Goal: Task Accomplishment & Management: Use online tool/utility

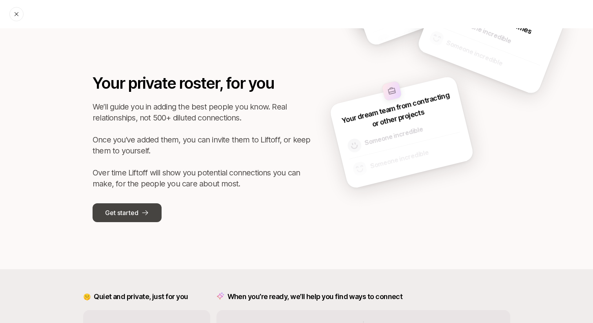
click at [147, 209] on icon at bounding box center [145, 213] width 8 height 8
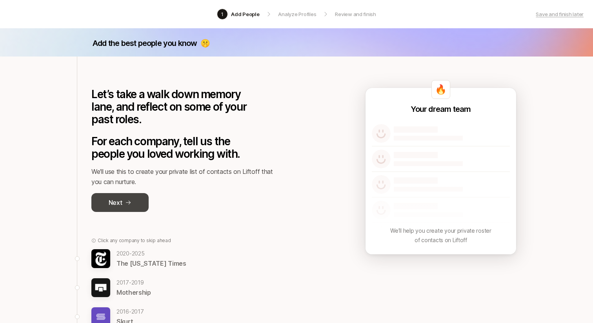
click at [138, 201] on button "Next" at bounding box center [119, 202] width 57 height 19
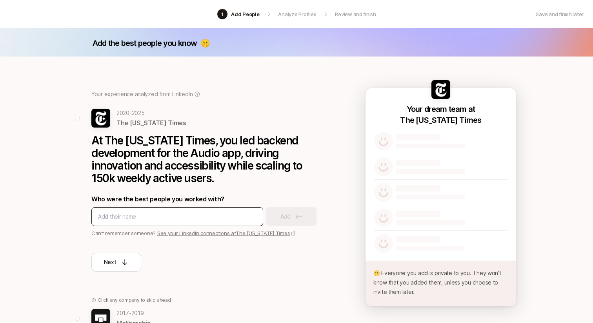
click at [163, 213] on input at bounding box center [177, 216] width 158 height 9
click at [122, 262] on icon at bounding box center [125, 262] width 8 height 8
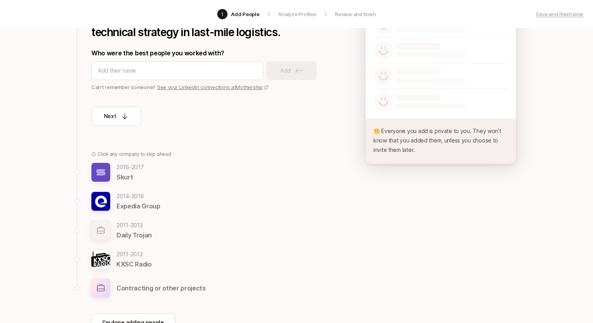
click at [126, 283] on p "Contracting or other projects" at bounding box center [160, 288] width 89 height 10
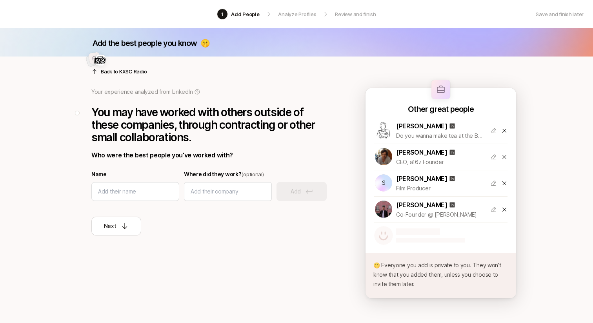
click at [116, 71] on div at bounding box center [208, 62] width 235 height 19
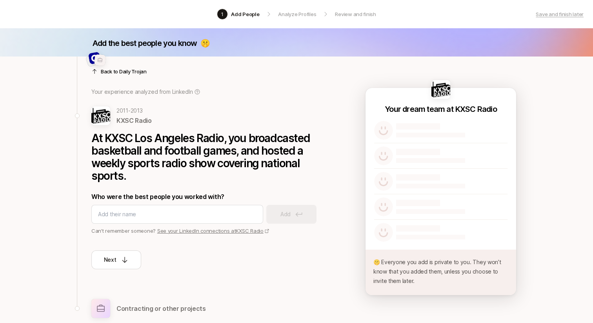
click at [112, 73] on p "Back to Daily Trojan" at bounding box center [124, 71] width 46 height 8
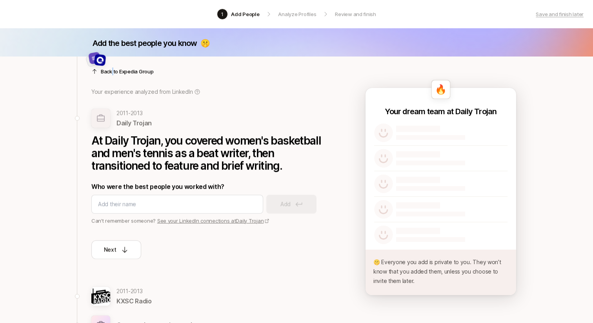
click at [112, 73] on p "Back to Expedia Group" at bounding box center [127, 71] width 53 height 8
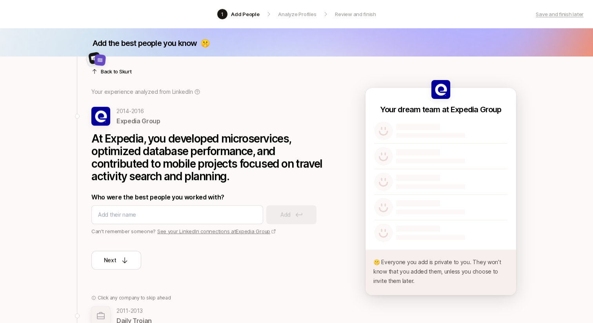
click at [112, 73] on p "Back to Skurt" at bounding box center [116, 71] width 31 height 8
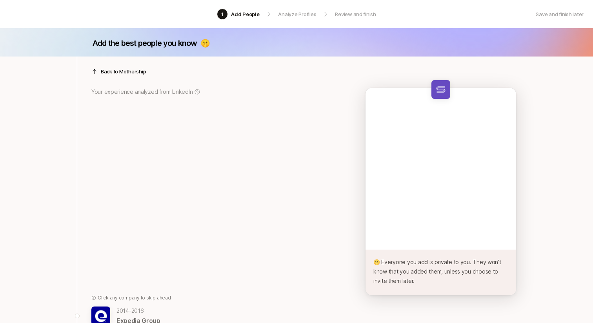
click at [112, 73] on p "Back to Mothership" at bounding box center [123, 71] width 45 height 8
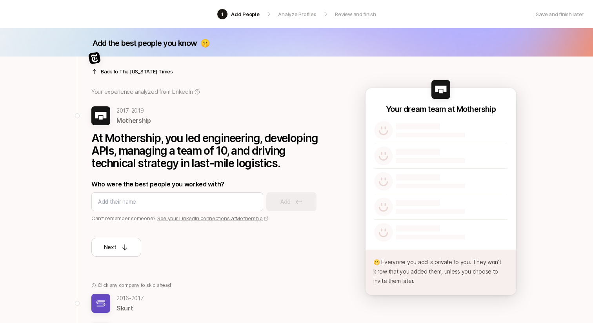
click at [112, 74] on p "Back to The New York Times" at bounding box center [137, 71] width 72 height 8
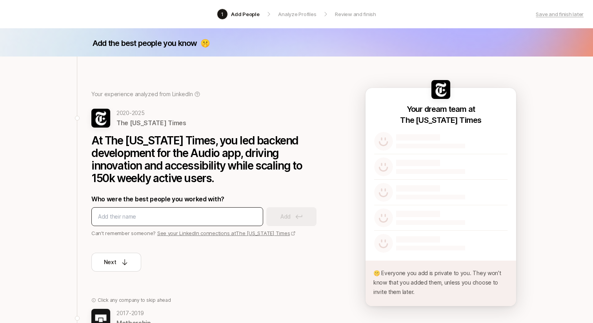
click at [166, 212] on input at bounding box center [177, 216] width 158 height 9
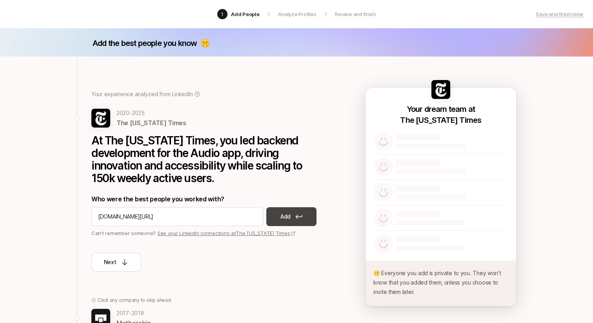
type input "linkedin.com/in/goran-svorcan"
click at [274, 219] on button "Add" at bounding box center [291, 216] width 50 height 19
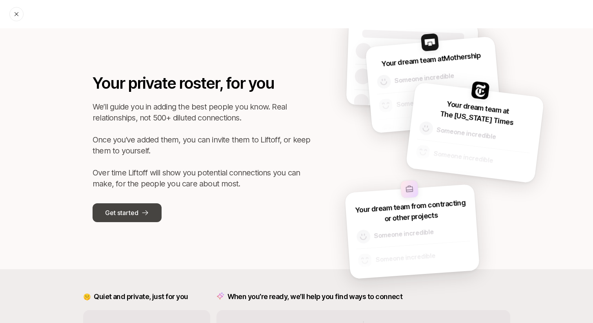
click at [139, 207] on button "Get started" at bounding box center [126, 212] width 69 height 19
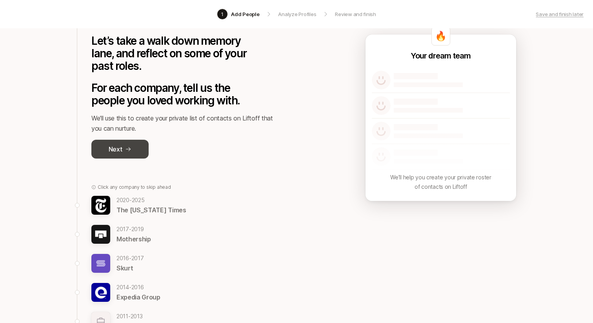
scroll to position [54, 0]
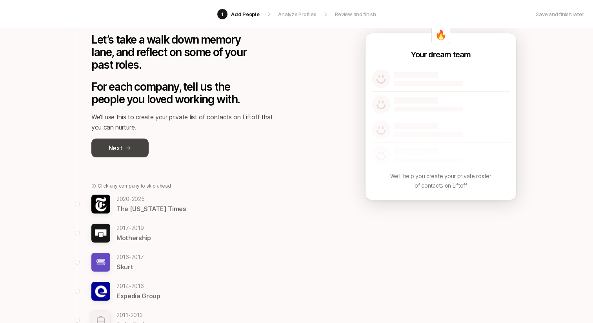
click at [122, 150] on p "Next" at bounding box center [116, 148] width 14 height 10
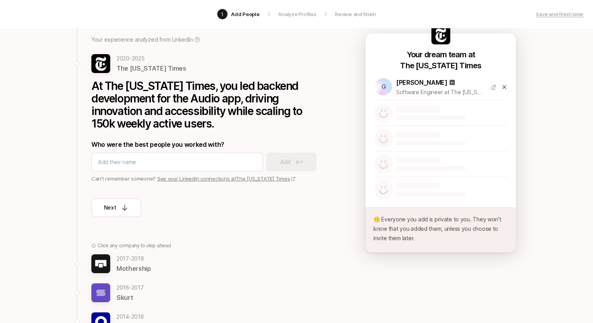
click at [195, 176] on link "See your LinkedIn connections at The New York Times" at bounding box center [226, 178] width 139 height 6
click at [185, 157] on div at bounding box center [177, 161] width 172 height 19
click at [185, 162] on input at bounding box center [177, 161] width 158 height 9
paste input "https://www.linkedin.com/in/elliotsanchez?miniProfileUrn=urn%3Ali%3Afs_miniProf…"
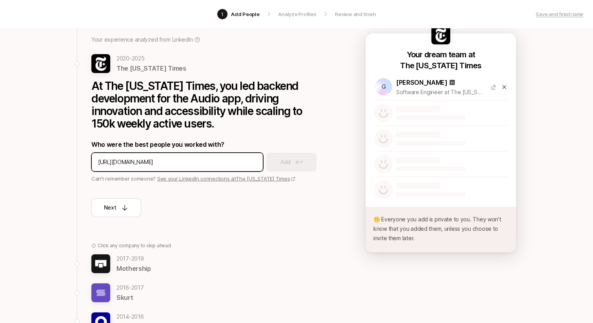
scroll to position [0, 472]
click at [155, 161] on input "https://www.linkedin.com/in/elliotsanchez?miniProfileUrn=urn%3Ali%3Afs_miniProf…" at bounding box center [177, 161] width 158 height 9
drag, startPoint x: 201, startPoint y: 162, endPoint x: 319, endPoint y: 159, distance: 118.0
click at [319, 159] on div "https://www.linkedin.com/in/elliotsanchez?miniProfileUrn=urn%3Ali%3Afs_miniProf…" at bounding box center [208, 161] width 235 height 19
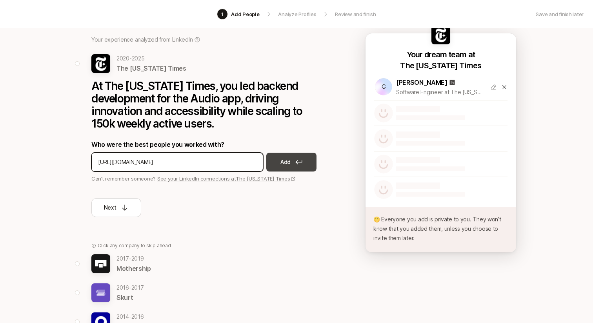
type input "https://www.linkedin.com/in/elliotsanchez"
click at [302, 163] on icon at bounding box center [298, 162] width 7 height 5
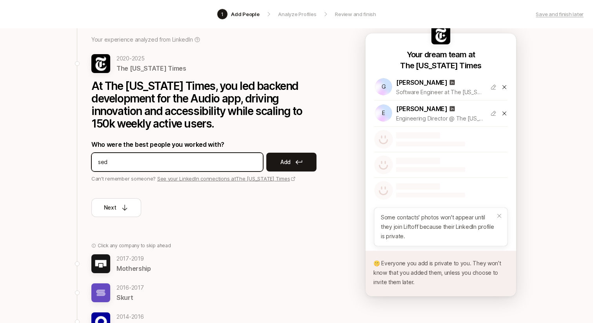
type input "seda"
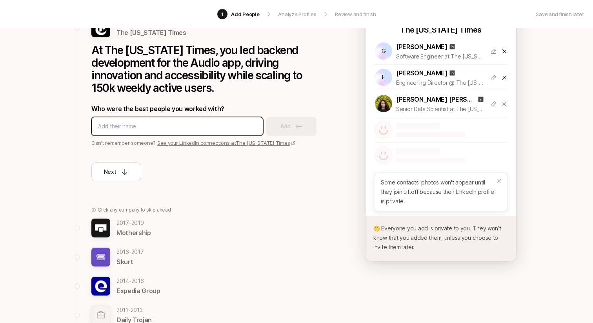
scroll to position [101, 0]
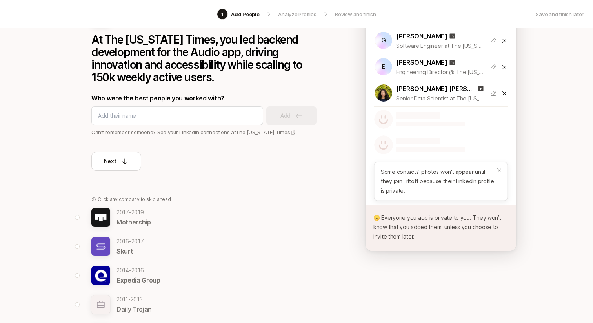
click at [130, 218] on p "Mothership" at bounding box center [133, 222] width 34 height 10
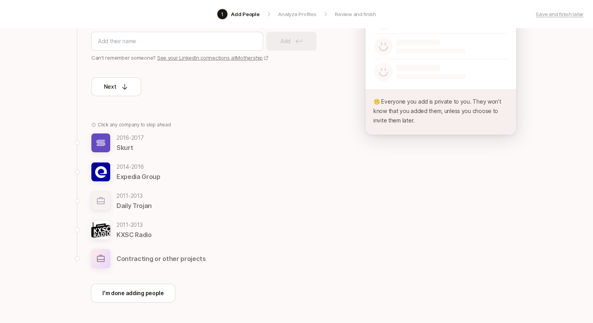
scroll to position [147, 0]
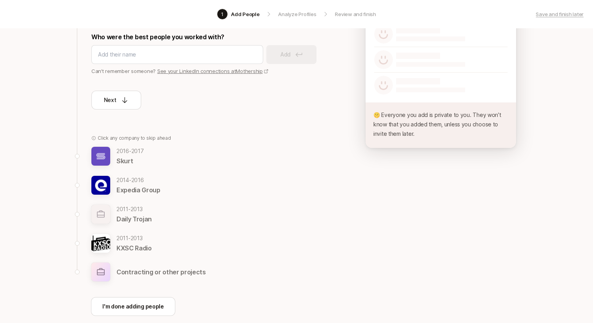
click at [123, 160] on p "Skurt" at bounding box center [129, 161] width 27 height 10
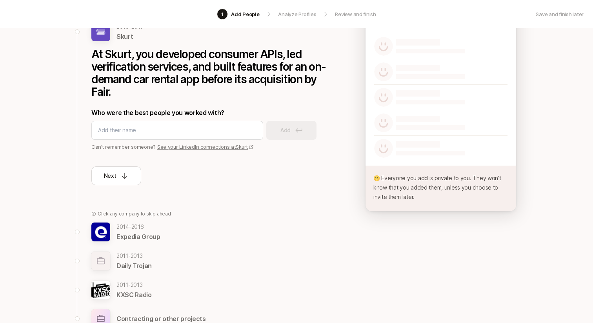
scroll to position [42, 0]
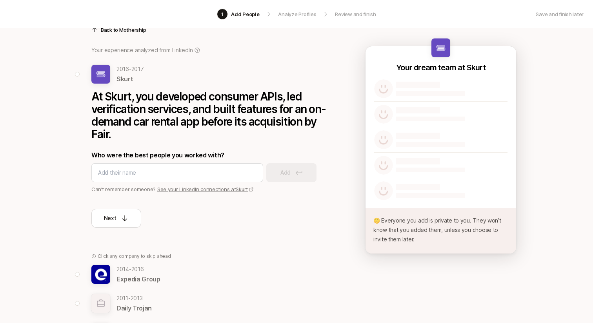
click at [182, 192] on link "See your LinkedIn connections at Skurt" at bounding box center [205, 189] width 96 height 6
click at [149, 175] on input at bounding box center [177, 172] width 158 height 9
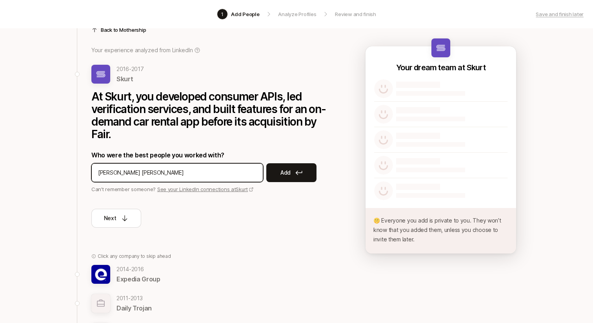
type input "Ethan Dirks"
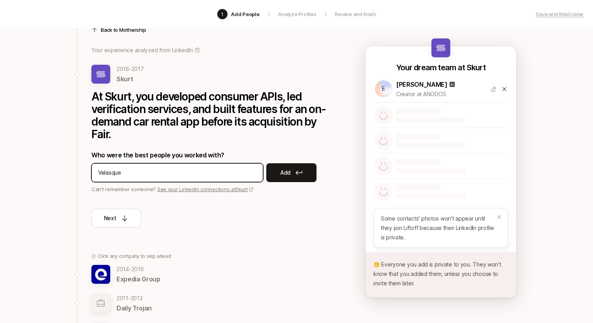
type input "Velasquez"
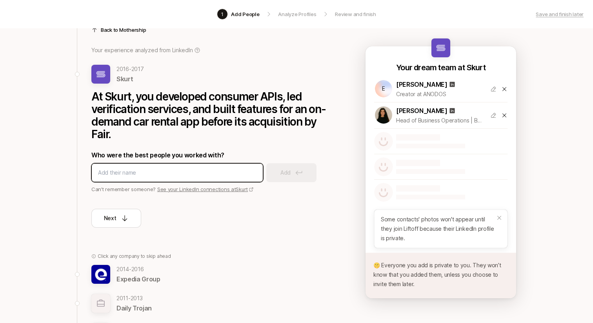
scroll to position [174, 0]
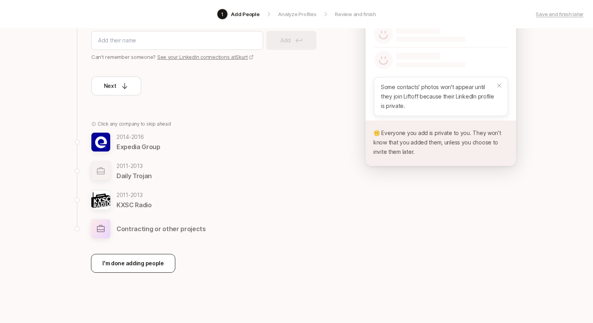
click at [130, 265] on p "I'm done adding people" at bounding box center [133, 262] width 62 height 9
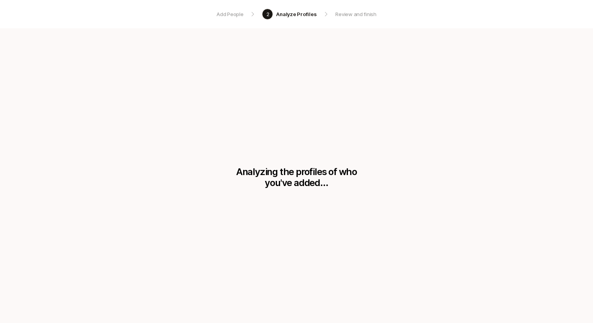
click at [249, 174] on p "Analyzing the profiles of who you've added..." at bounding box center [296, 177] width 121 height 22
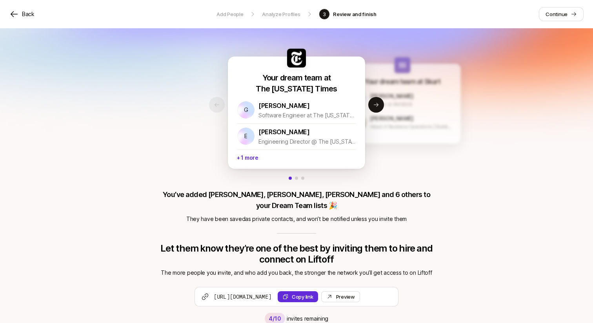
click at [379, 112] on div "Jacqueline Velasquez Head of Business Operations | Building at the Intersection…" at bounding box center [402, 122] width 102 height 22
click at [377, 110] on button "Next slide" at bounding box center [376, 105] width 16 height 16
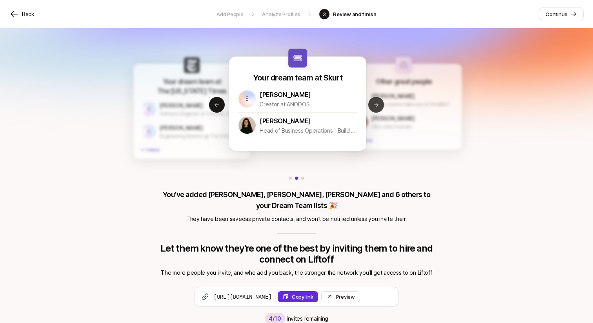
click at [377, 105] on icon at bounding box center [376, 105] width 5 height 4
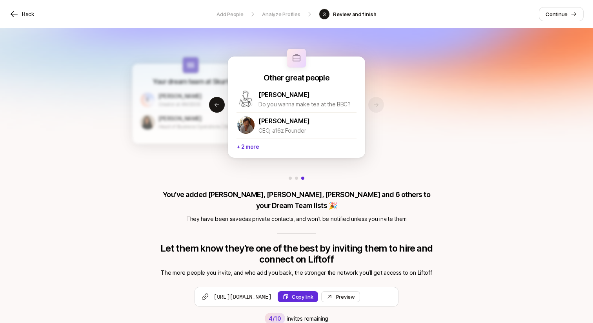
click at [226, 108] on div "E Ethan Dirks Creator at ANODOS" at bounding box center [191, 100] width 102 height 22
click at [220, 108] on button "Previous slide" at bounding box center [217, 105] width 16 height 16
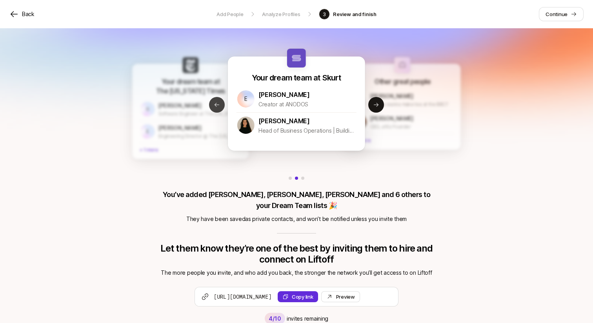
click at [214, 107] on icon at bounding box center [217, 105] width 6 height 6
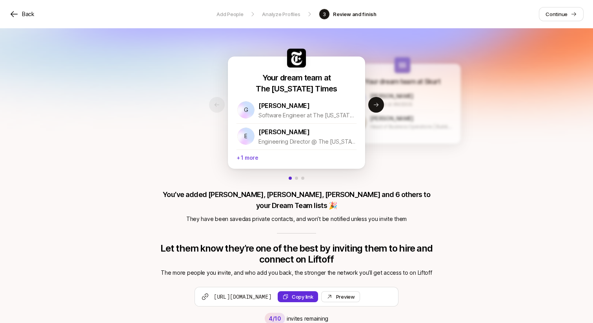
click at [250, 156] on p "+ 1 more" at bounding box center [296, 156] width 120 height 15
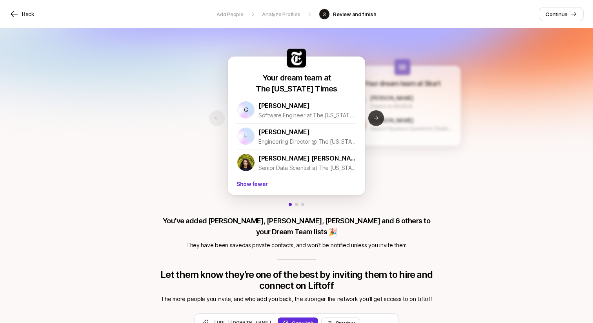
click at [373, 120] on icon at bounding box center [376, 118] width 6 height 6
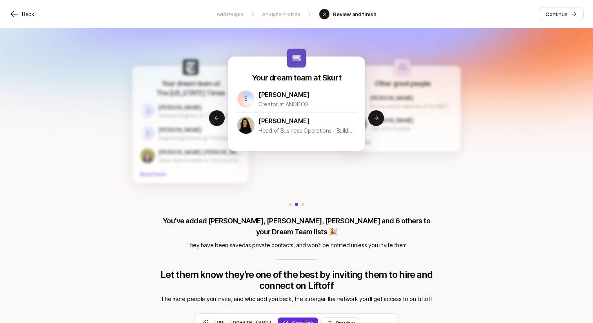
scroll to position [38, 0]
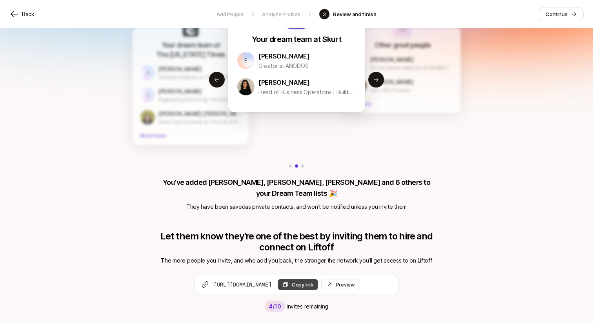
click at [318, 279] on button "Copy link" at bounding box center [297, 284] width 40 height 11
click at [545, 18] on link "Continue" at bounding box center [561, 14] width 45 height 14
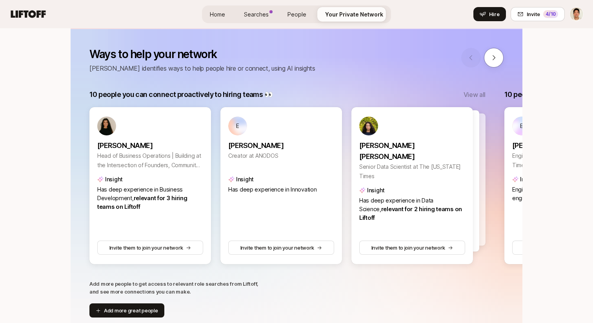
scroll to position [126, 0]
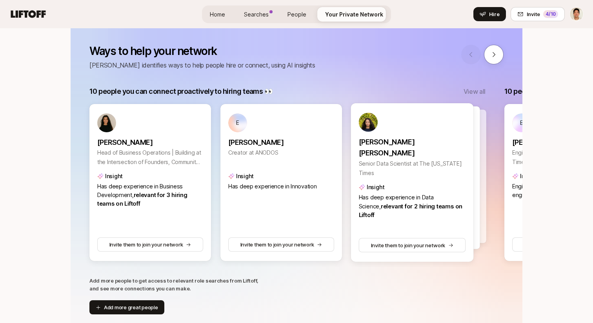
click at [477, 132] on div at bounding box center [418, 177] width 123 height 143
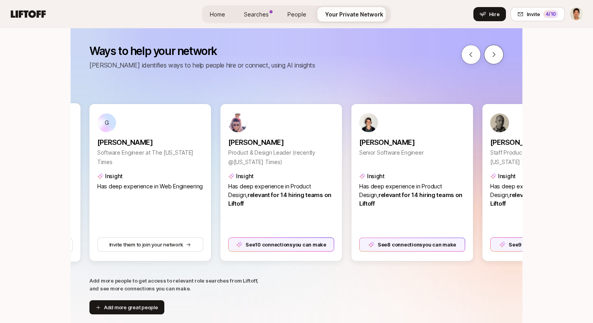
click at [495, 53] on icon at bounding box center [493, 54] width 7 height 7
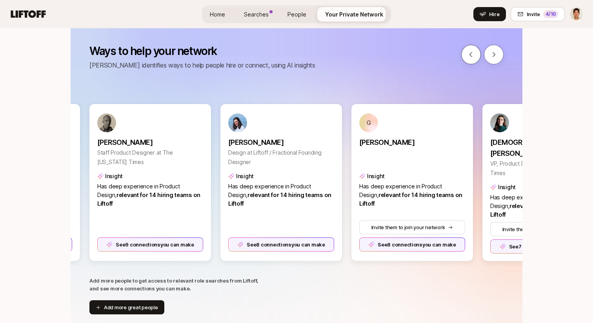
click at [469, 53] on icon at bounding box center [470, 54] width 7 height 7
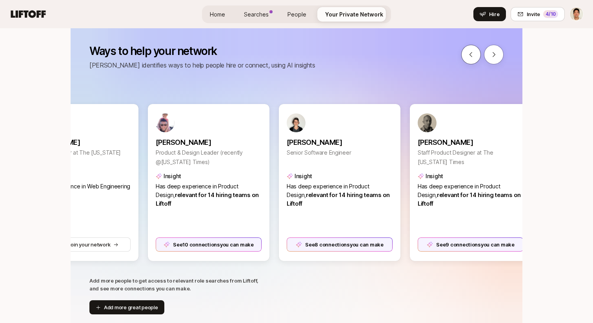
click at [469, 53] on icon at bounding box center [470, 54] width 7 height 7
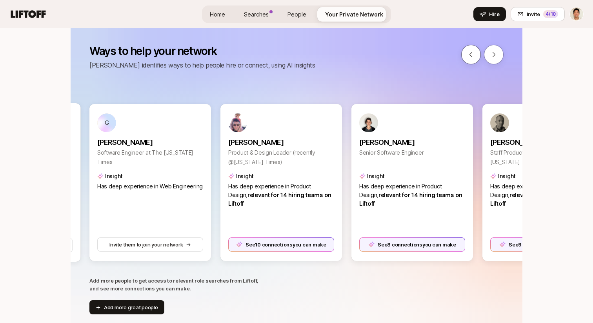
click at [469, 53] on icon at bounding box center [470, 54] width 7 height 7
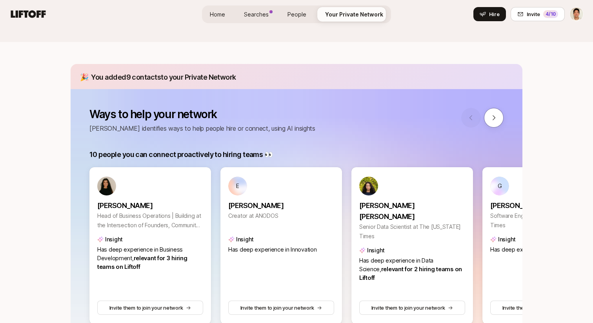
scroll to position [64, 0]
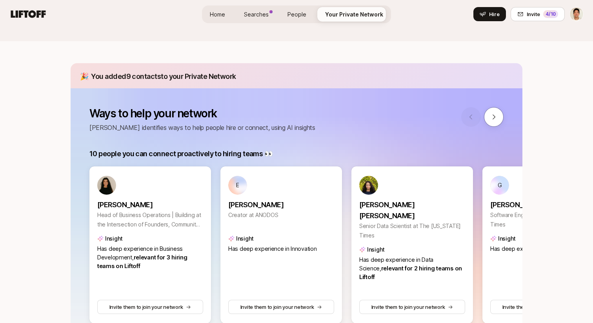
click at [265, 14] on span "Searches" at bounding box center [256, 14] width 25 height 8
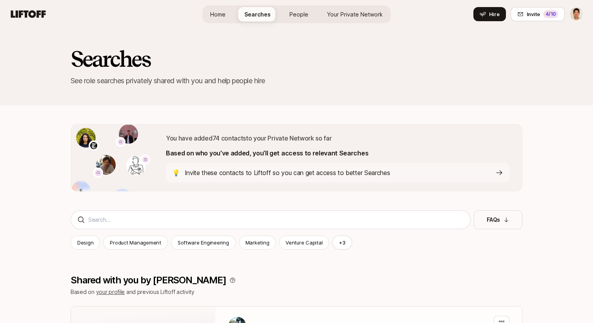
click at [342, 15] on span "Your Private Network" at bounding box center [355, 14] width 56 height 8
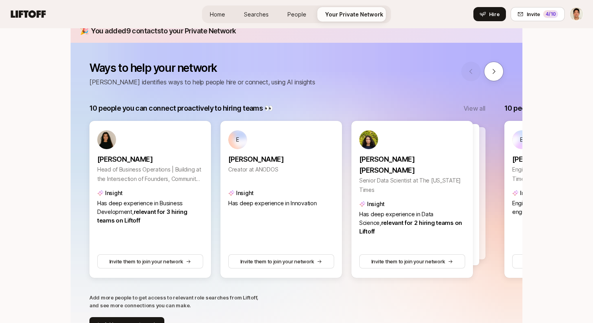
scroll to position [110, 0]
click at [478, 172] on div at bounding box center [418, 194] width 123 height 143
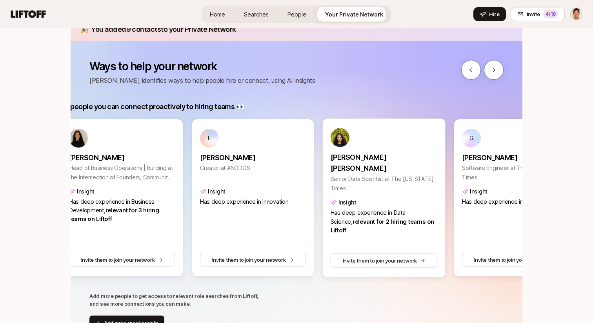
scroll to position [0, 0]
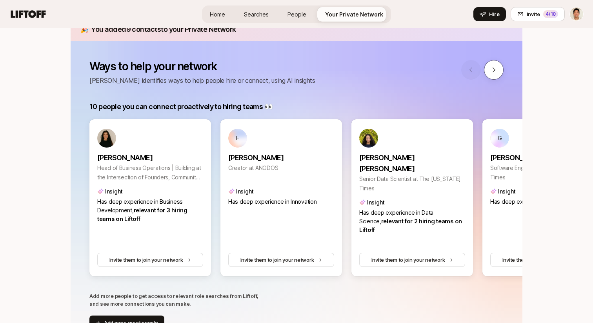
click at [497, 66] on button at bounding box center [494, 70] width 20 height 20
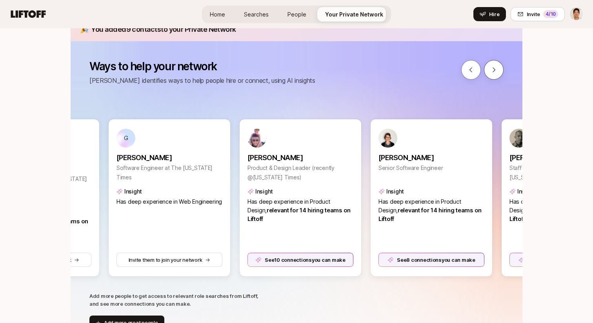
click at [497, 66] on button at bounding box center [494, 70] width 20 height 20
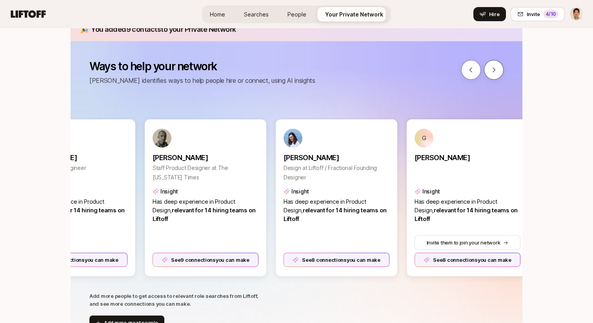
click at [497, 66] on button at bounding box center [494, 70] width 20 height 20
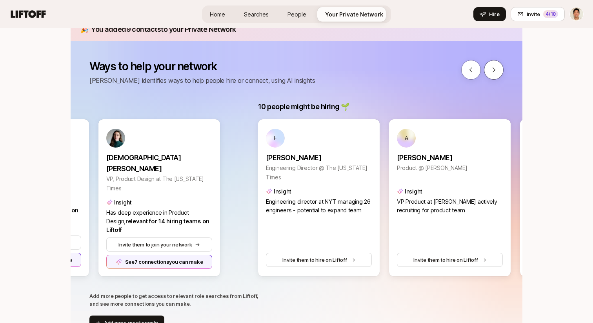
click at [497, 66] on button at bounding box center [494, 70] width 20 height 20
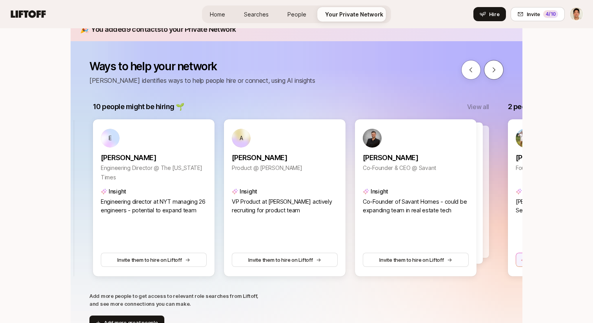
scroll to position [0, 1338]
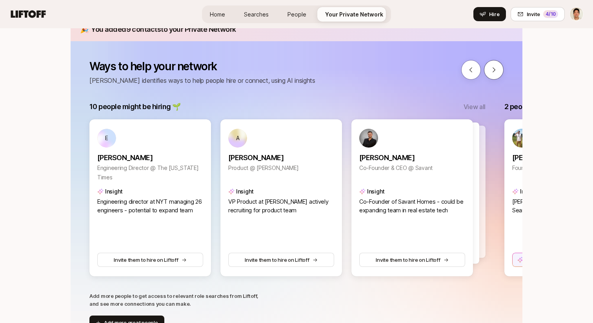
click at [493, 67] on icon at bounding box center [493, 69] width 7 height 7
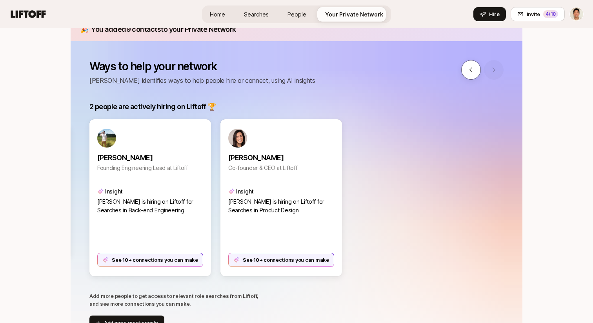
click at [470, 68] on icon at bounding box center [470, 69] width 3 height 5
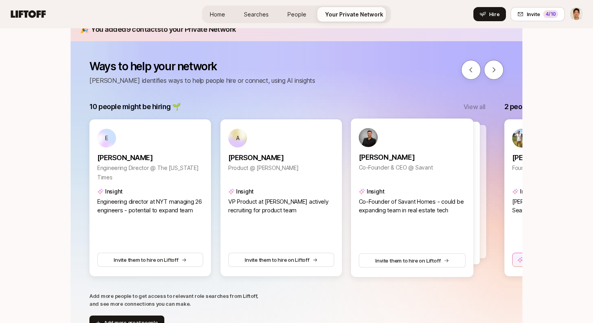
click at [481, 177] on div at bounding box center [424, 191] width 123 height 133
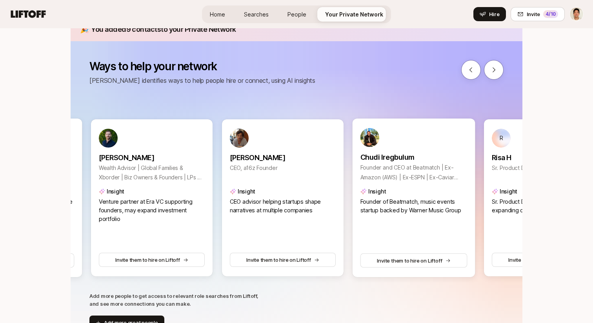
scroll to position [0, 1730]
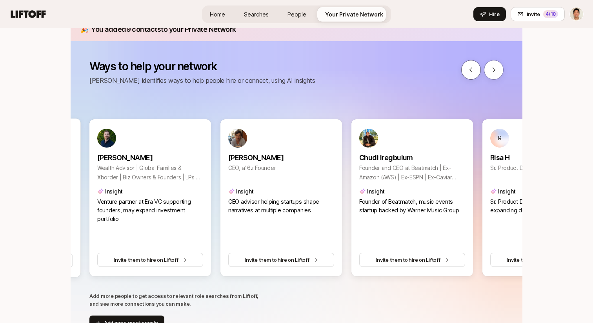
click at [473, 76] on button at bounding box center [471, 70] width 20 height 20
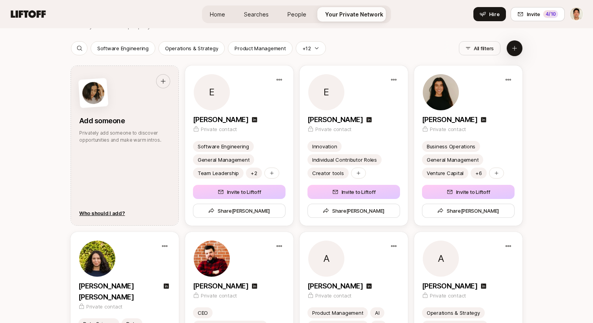
scroll to position [979, 0]
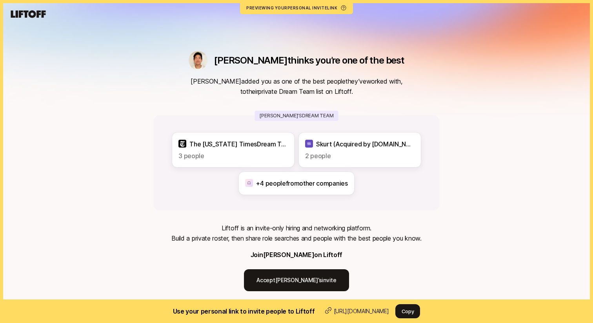
scroll to position [6, 0]
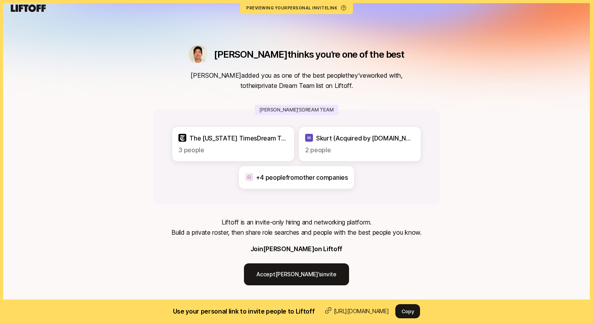
click at [443, 252] on div "Jeremy thinks you’re one of the best Jeremy added you as one of the best people…" at bounding box center [296, 155] width 593 height 322
